Goal: Information Seeking & Learning: Learn about a topic

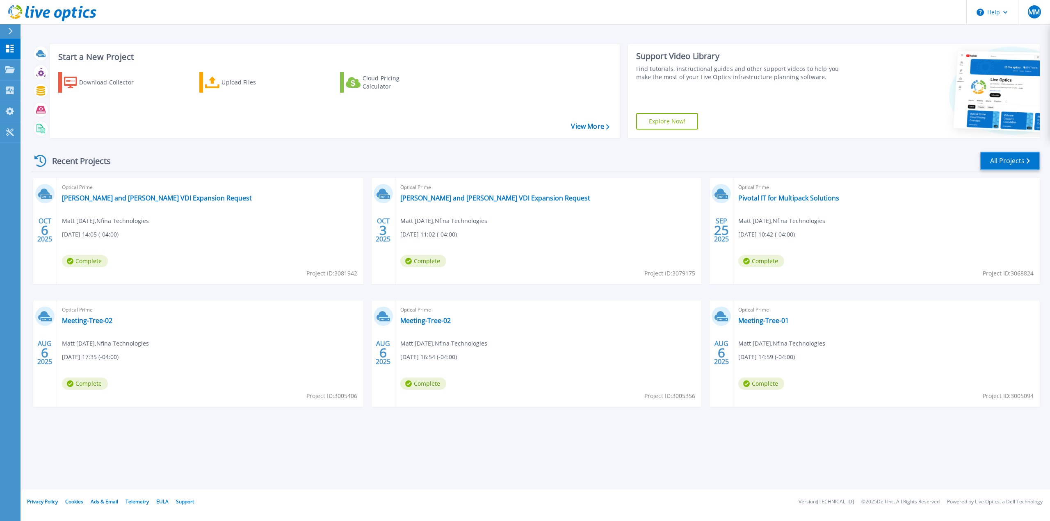
click at [1004, 156] on link "All Projects" at bounding box center [1009, 161] width 59 height 18
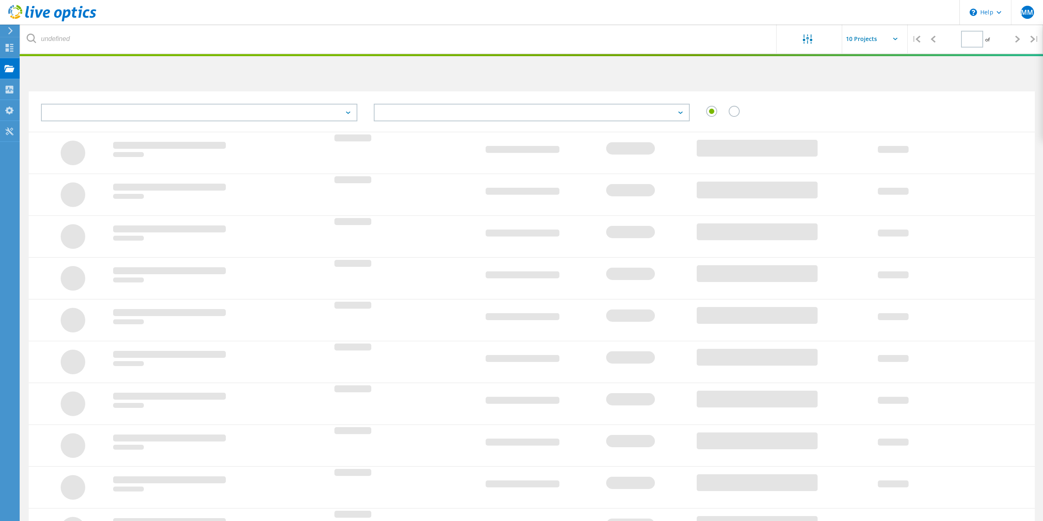
type input "1"
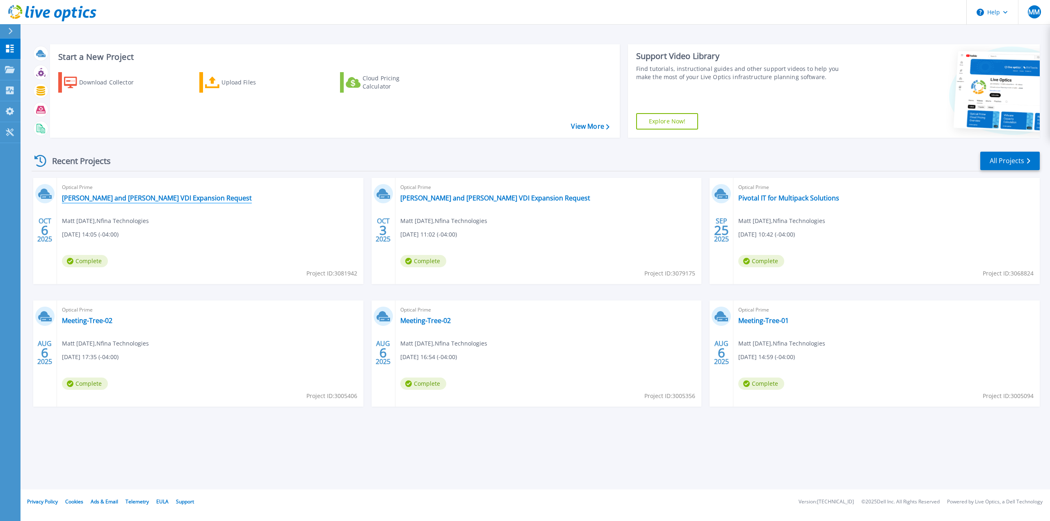
click at [155, 201] on link "[PERSON_NAME] and [PERSON_NAME] VDI Expansion Request" at bounding box center [157, 198] width 190 height 8
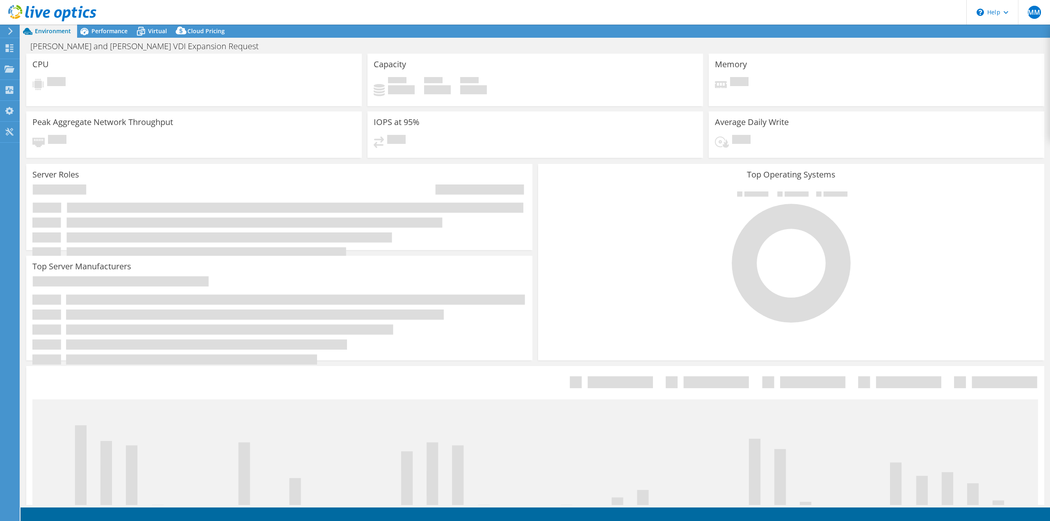
select select "USD"
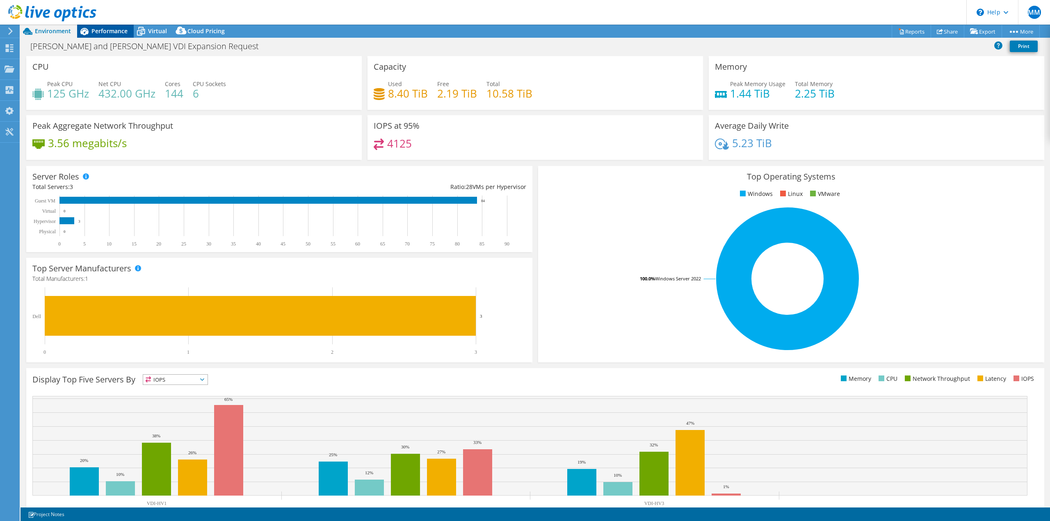
click at [100, 27] on div "Performance" at bounding box center [105, 31] width 57 height 13
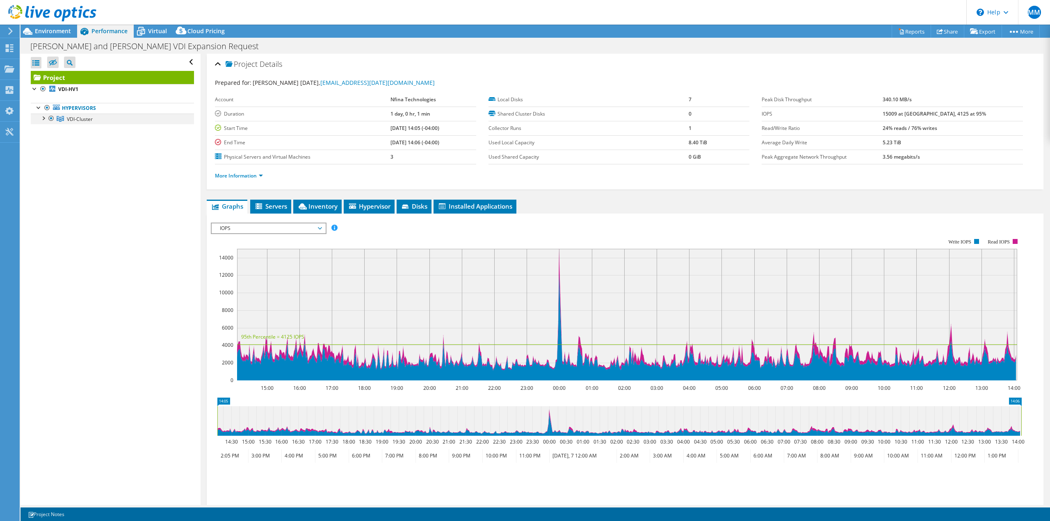
click at [44, 117] on div at bounding box center [43, 118] width 8 height 8
click at [47, 153] on div at bounding box center [47, 150] width 8 height 8
click at [48, 142] on div at bounding box center [47, 139] width 8 height 8
click at [48, 131] on div at bounding box center [47, 128] width 8 height 8
click at [11, 34] on icon at bounding box center [10, 30] width 6 height 7
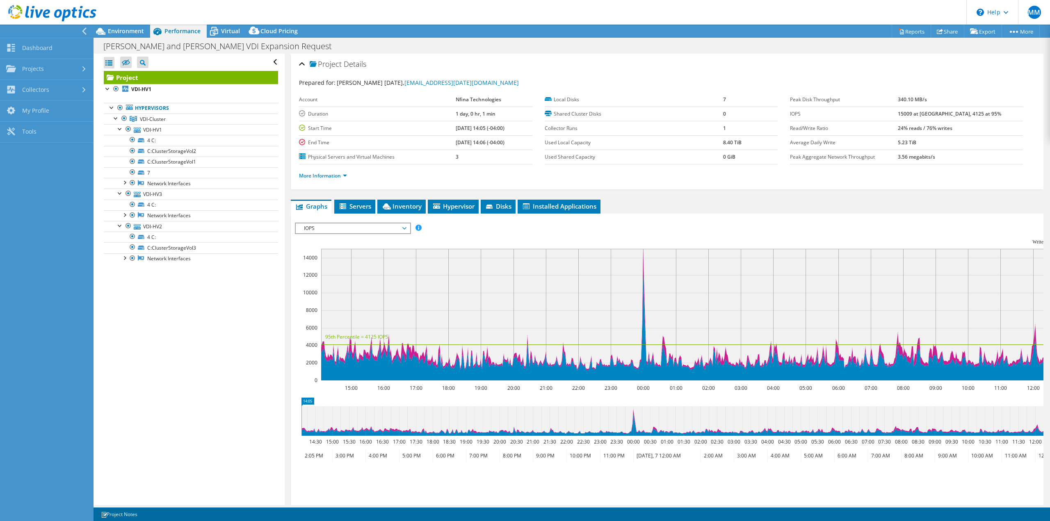
click at [531, 182] on div "More Information" at bounding box center [667, 175] width 736 height 23
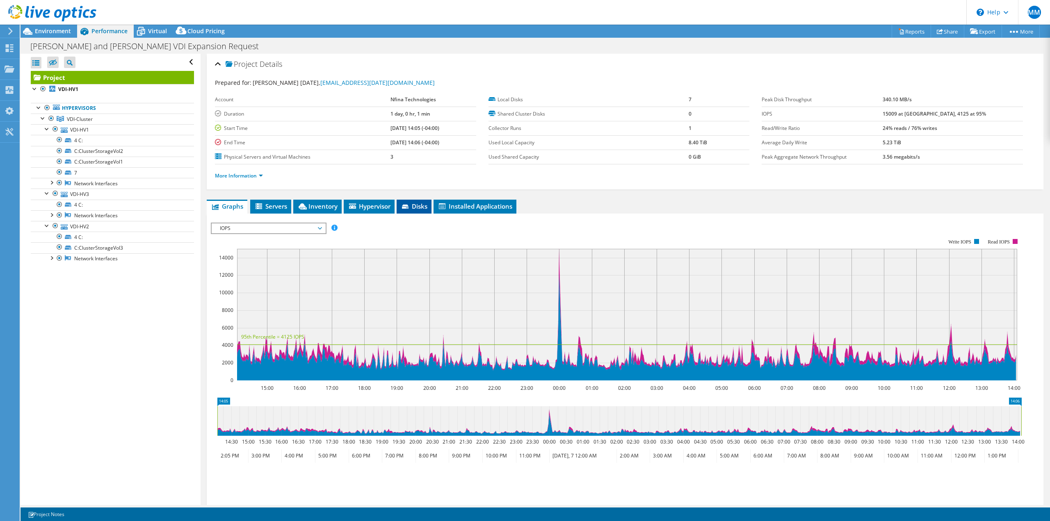
click at [427, 205] on span "Disks" at bounding box center [414, 206] width 27 height 8
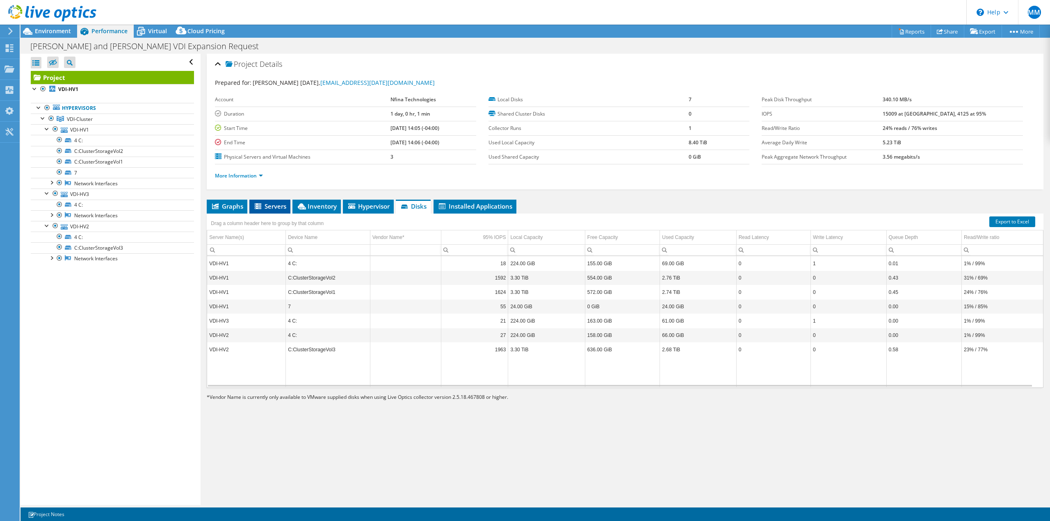
click at [266, 205] on span "Servers" at bounding box center [269, 206] width 33 height 8
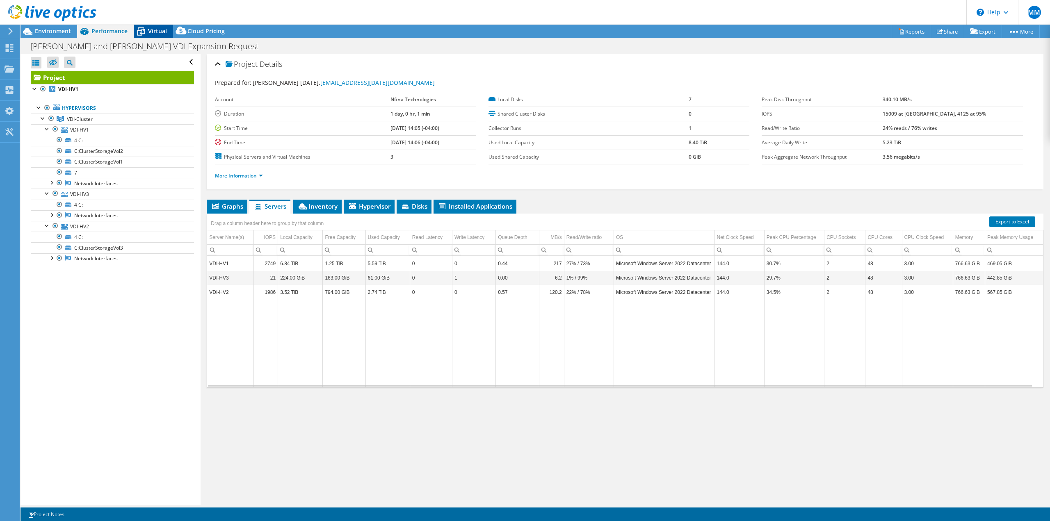
click at [153, 29] on span "Virtual" at bounding box center [157, 31] width 19 height 8
